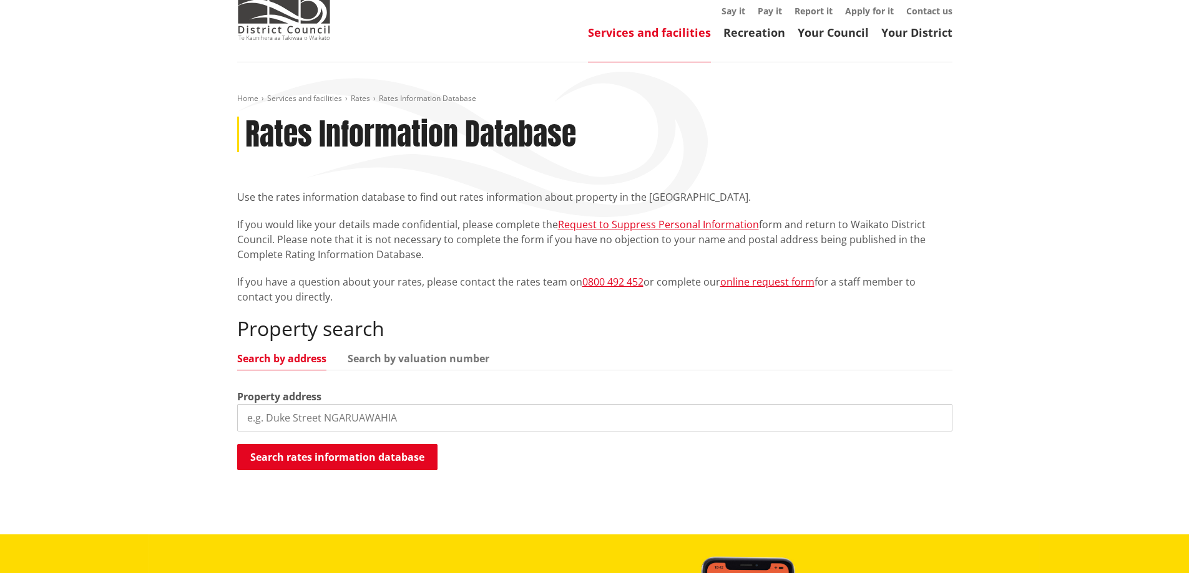
scroll to position [62, 0]
click at [311, 417] on input "search" at bounding box center [594, 417] width 715 height 27
type input "84 highbrook way"
click at [339, 460] on button "Search rates information database" at bounding box center [337, 457] width 200 height 26
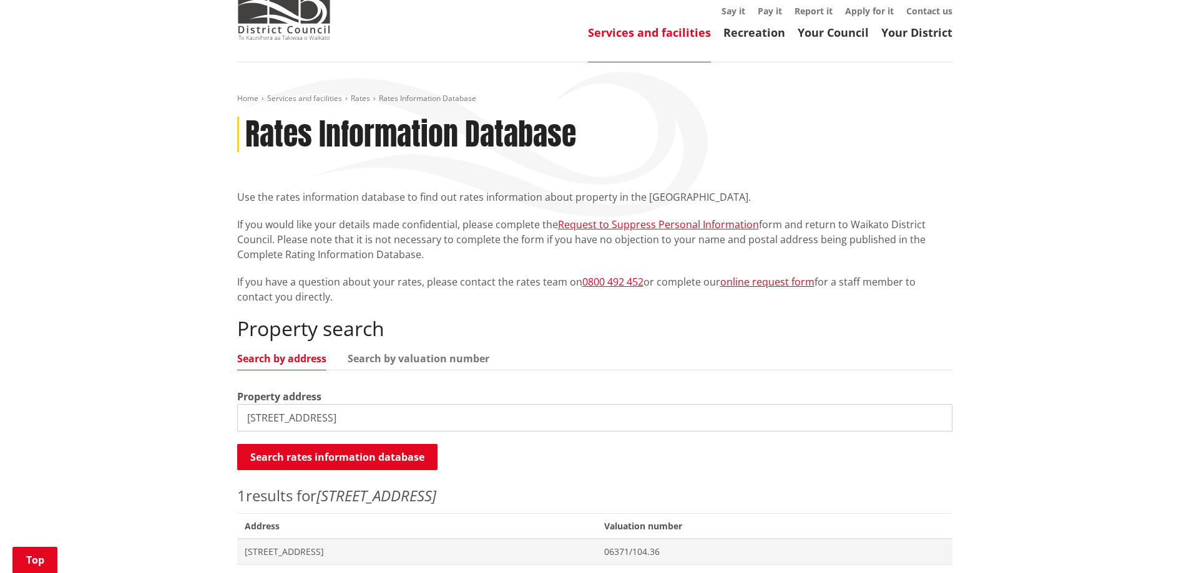
scroll to position [250, 0]
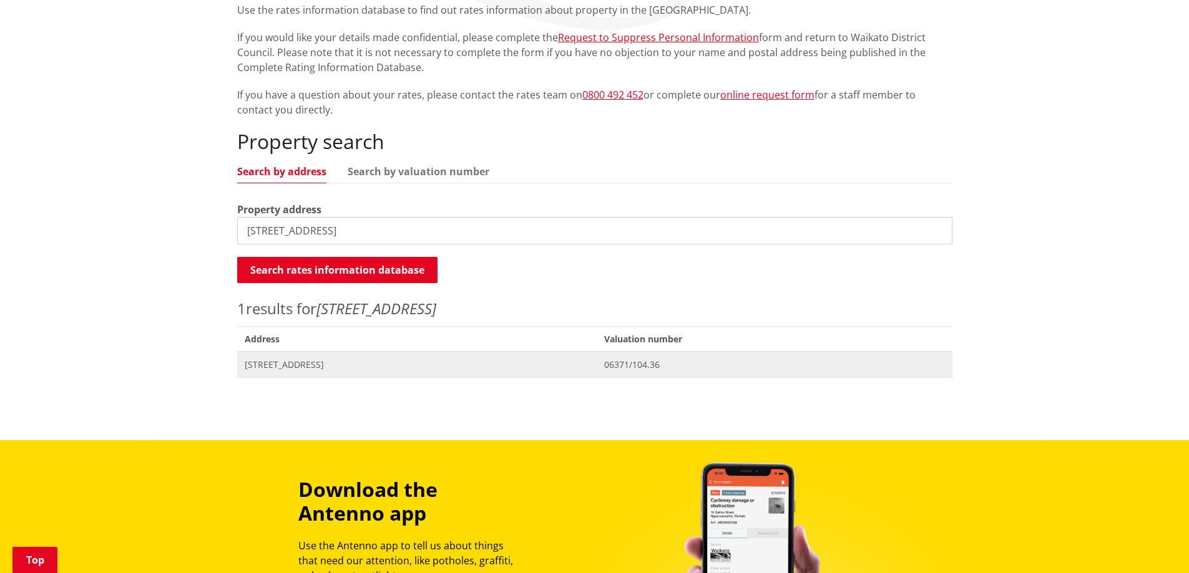
click at [344, 364] on span "[STREET_ADDRESS]" at bounding box center [417, 365] width 345 height 12
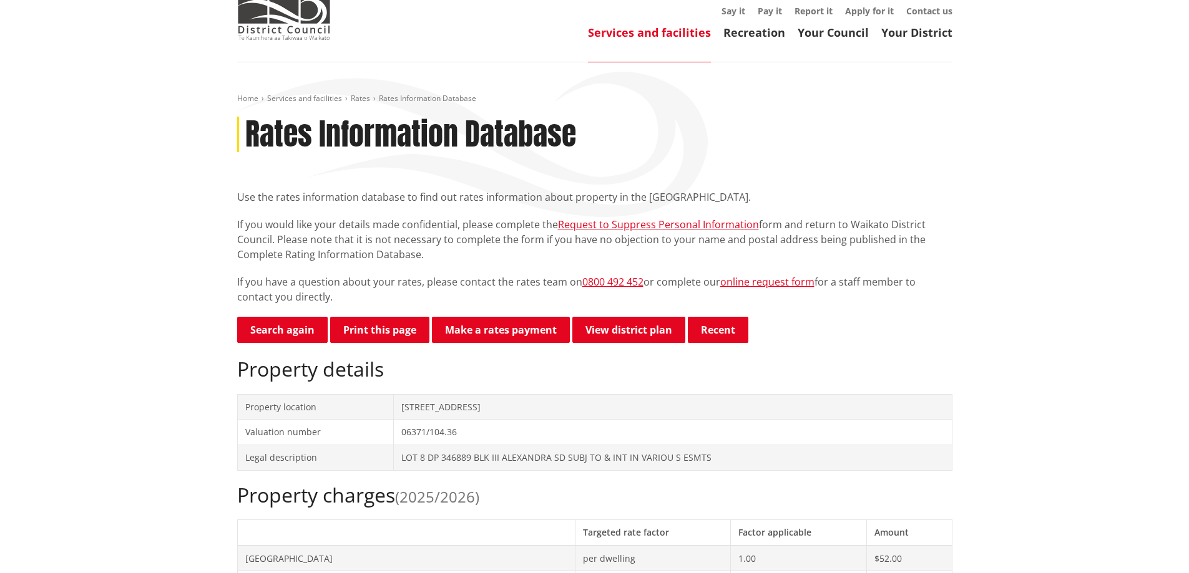
scroll to position [187, 0]
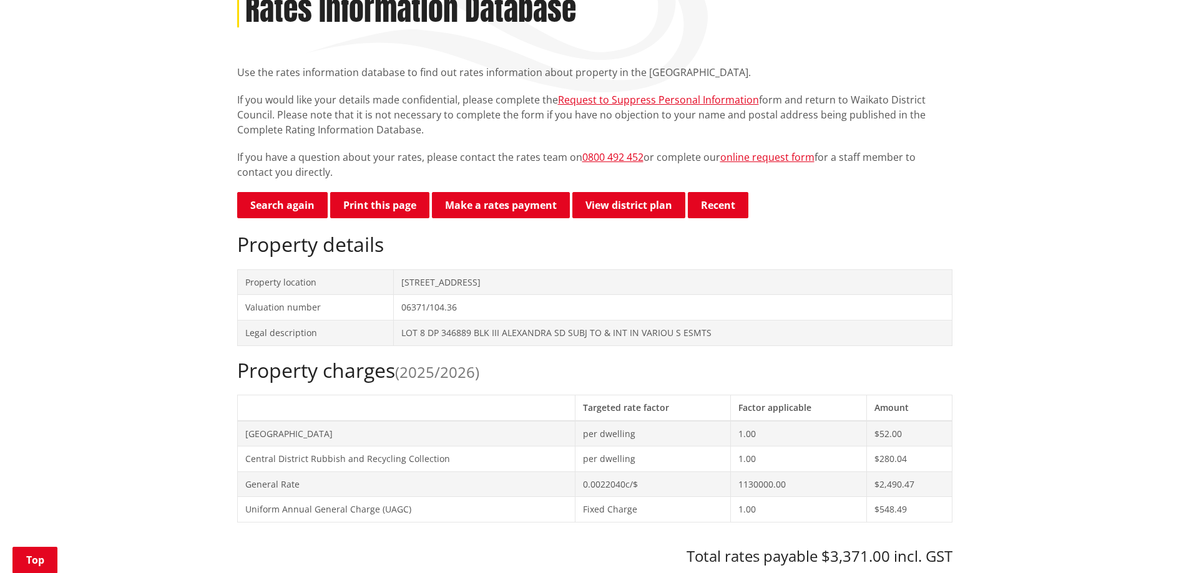
drag, startPoint x: 539, startPoint y: 282, endPoint x: 400, endPoint y: 281, distance: 139.1
click at [391, 283] on tr "Property location [STREET_ADDRESS]" at bounding box center [594, 283] width 714 height 26
click at [648, 286] on td "[STREET_ADDRESS]" at bounding box center [672, 283] width 558 height 26
click at [547, 286] on td "[STREET_ADDRESS]" at bounding box center [672, 283] width 558 height 26
click at [453, 309] on td "06371/104.36" at bounding box center [672, 308] width 558 height 26
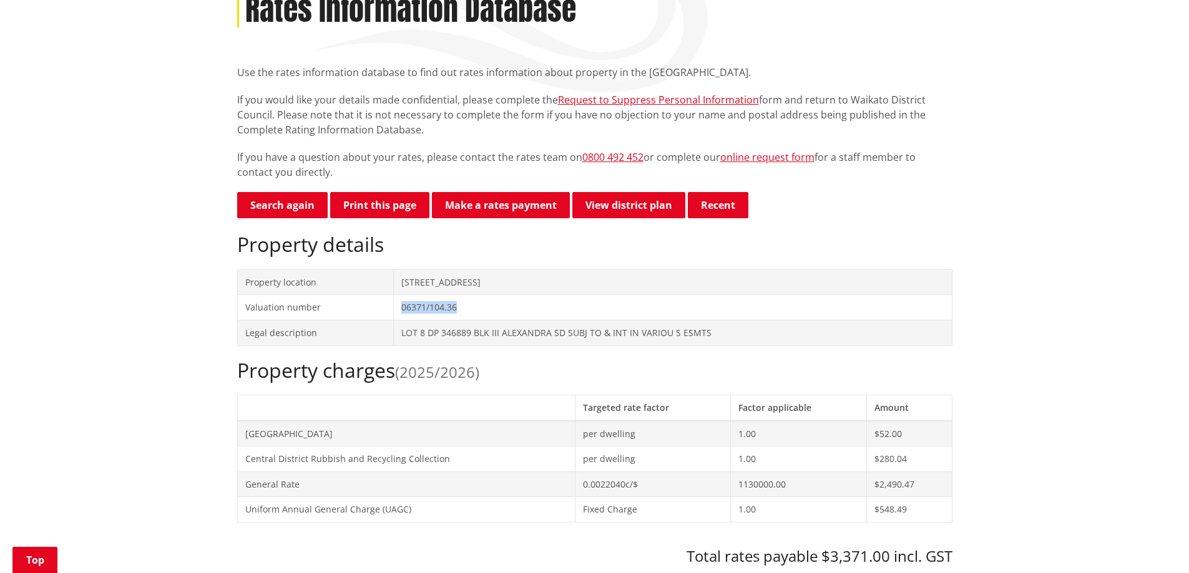
drag, startPoint x: 470, startPoint y: 309, endPoint x: 394, endPoint y: 306, distance: 76.2
click at [394, 306] on td "06371/104.36" at bounding box center [672, 308] width 558 height 26
click at [554, 307] on td "06371/104.36" at bounding box center [672, 308] width 558 height 26
click at [439, 309] on td "06371/104.36" at bounding box center [672, 308] width 558 height 26
click at [452, 304] on td "06371/104.36" at bounding box center [672, 308] width 558 height 26
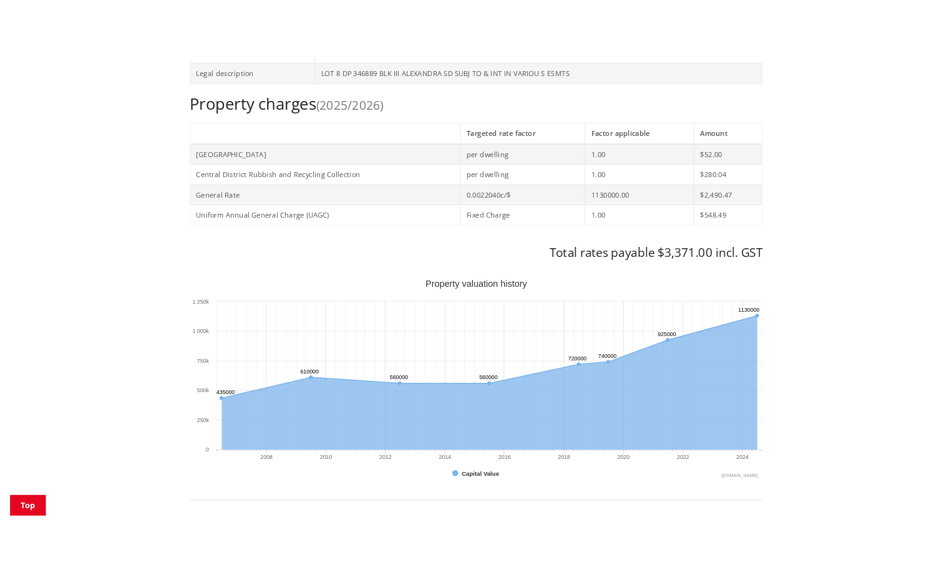
scroll to position [250, 0]
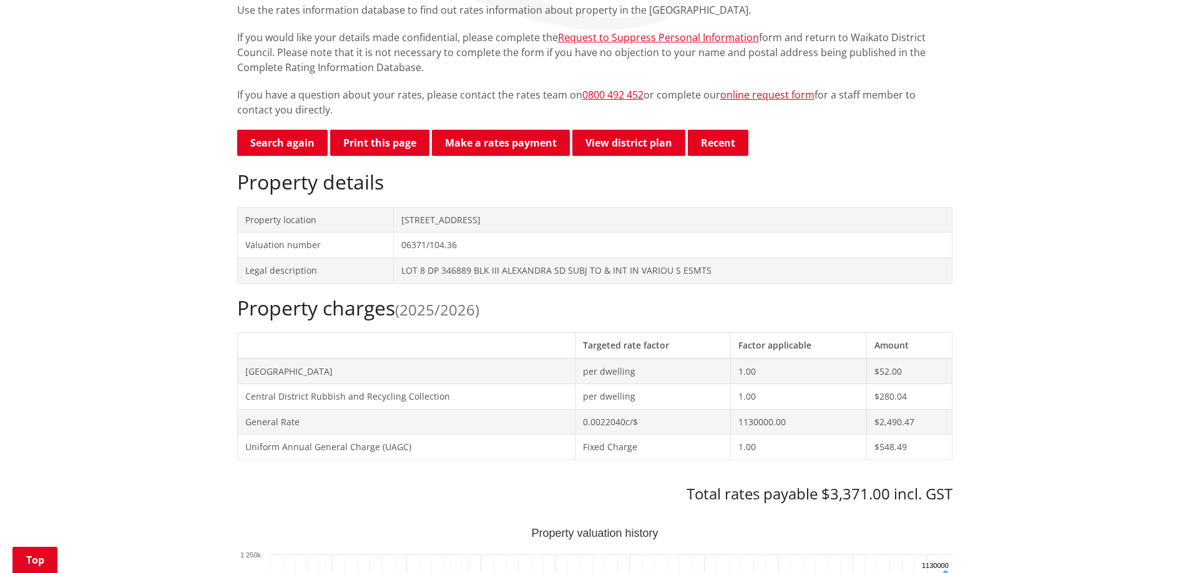
click at [454, 240] on td "06371/104.36" at bounding box center [672, 246] width 558 height 26
click at [535, 234] on td "06371/104.36" at bounding box center [672, 246] width 558 height 26
